Goal: Find specific page/section: Find specific page/section

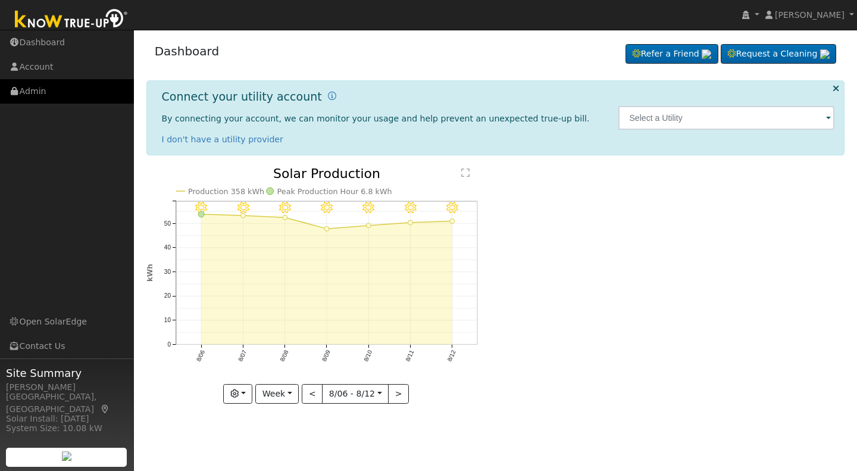
click at [33, 93] on link "Admin" at bounding box center [67, 91] width 134 height 24
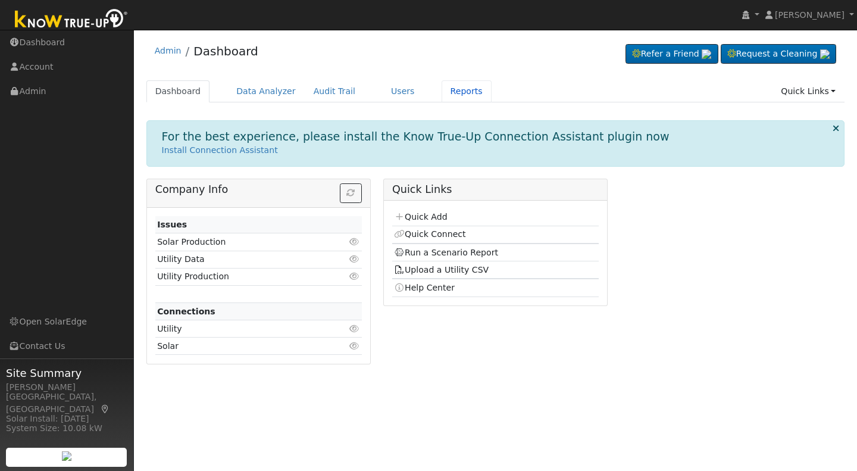
click at [442, 93] on link "Reports" at bounding box center [467, 91] width 50 height 22
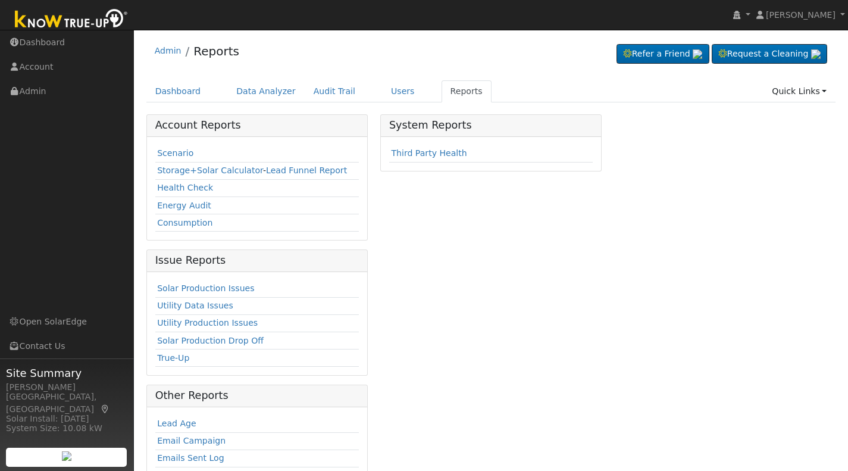
click at [170, 150] on link "Scenario" at bounding box center [175, 153] width 36 height 10
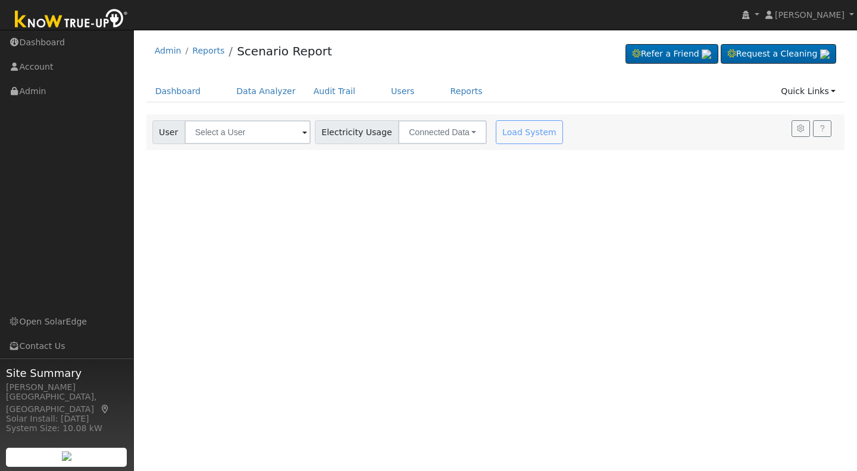
click at [302, 134] on span at bounding box center [304, 133] width 5 height 14
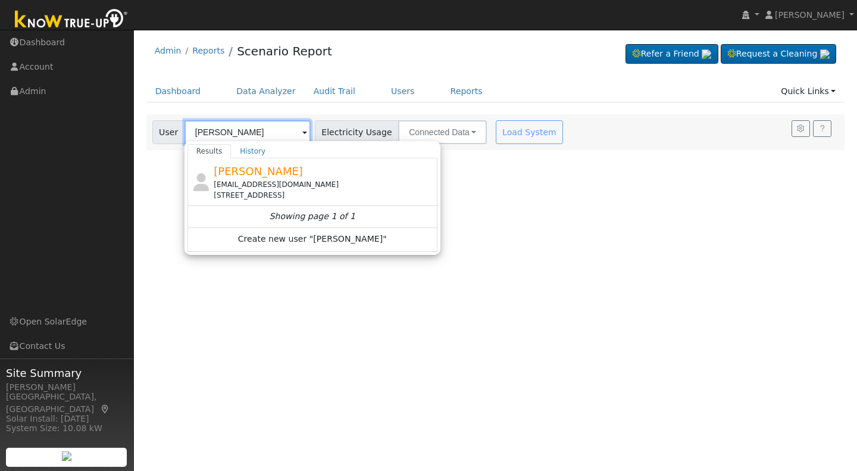
type input "Ramon Caraveo"
click at [257, 170] on span "Ramon Caraveo" at bounding box center [258, 171] width 89 height 12
